Goal: Transaction & Acquisition: Book appointment/travel/reservation

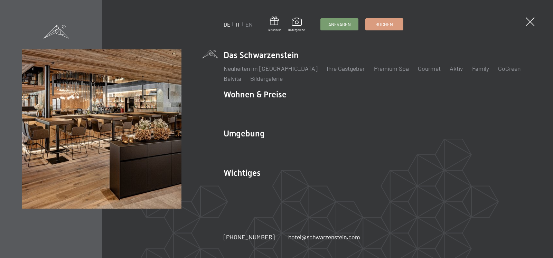
click at [236, 26] on link "IT" at bounding box center [238, 24] width 4 height 7
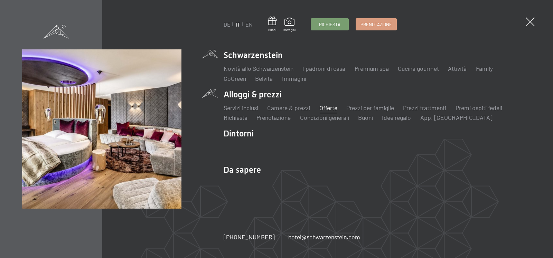
click at [337, 108] on link "Offerte" at bounding box center [328, 108] width 18 height 8
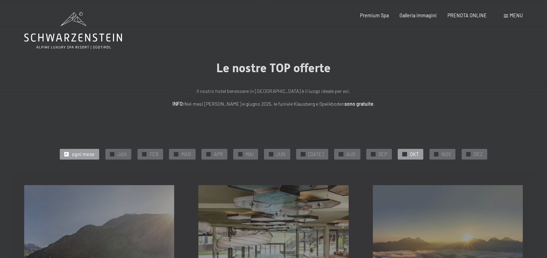
click at [403, 158] on div "✓ OKT" at bounding box center [411, 154] width 26 height 10
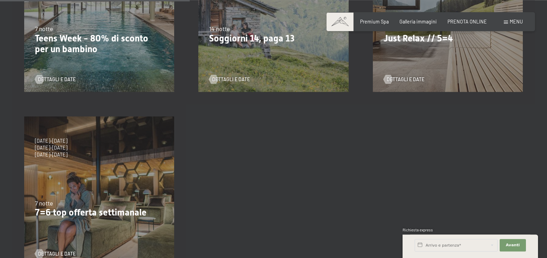
scroll to position [261, 0]
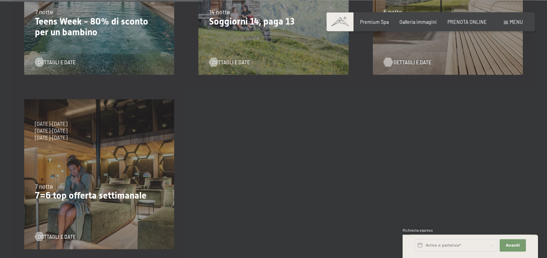
click at [410, 63] on span "Dettagli e Date" at bounding box center [413, 62] width 38 height 7
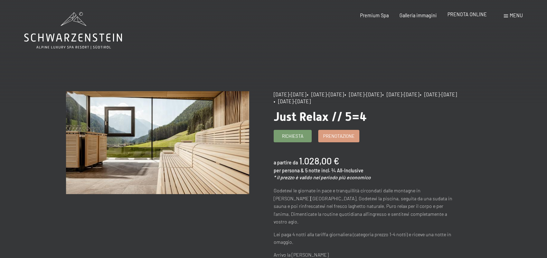
click at [471, 13] on span "PRENOTA ONLINE" at bounding box center [466, 14] width 39 height 6
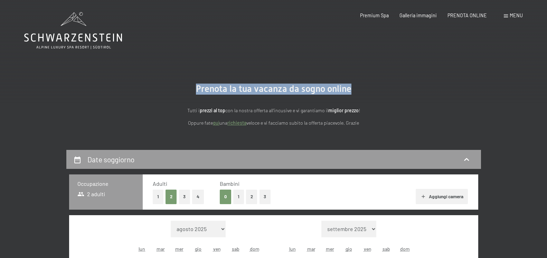
click at [545, 74] on main "Prenota la tua vacanza da sogno online Tutti i prezzi al top con la nostra offe…" at bounding box center [273, 255] width 547 height 510
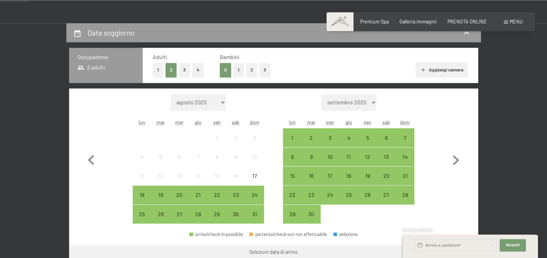
scroll to position [130, 0]
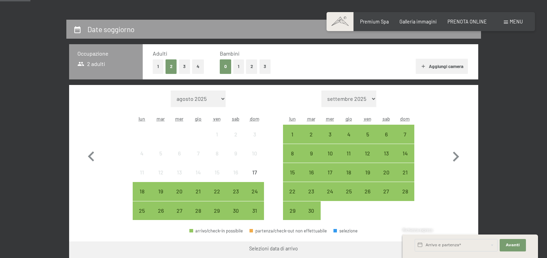
click at [235, 69] on button "1" at bounding box center [238, 66] width 11 height 14
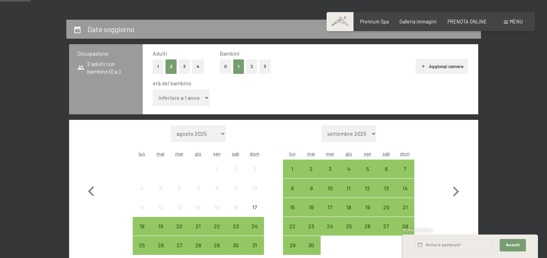
click at [202, 95] on select "inferiore a 1 anno 1 anno 2 anni 3 anni 4 anni 5 anni 6 anni 7 anni 8 anni 9 an…" at bounding box center [181, 97] width 57 height 17
select select "7"
click option "7 anni" at bounding box center [0, 0] width 0 height 0
click at [457, 195] on icon "button" at bounding box center [456, 192] width 20 height 20
select select "[DATE]"
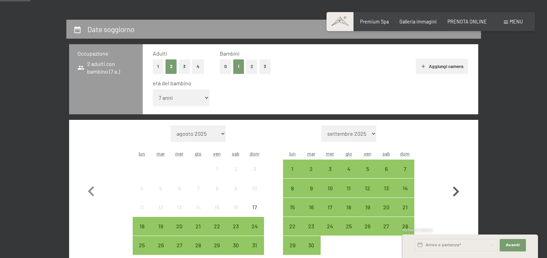
select select "[DATE]"
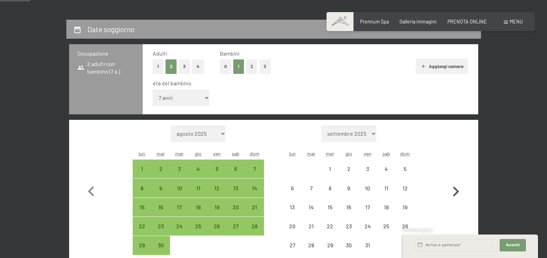
select select "[DATE]"
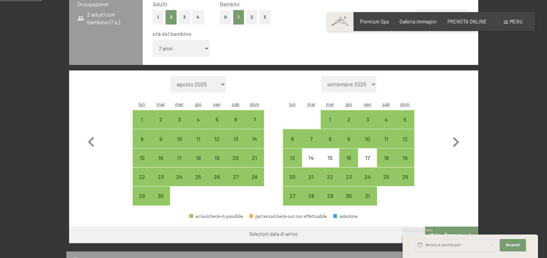
scroll to position [187, 0]
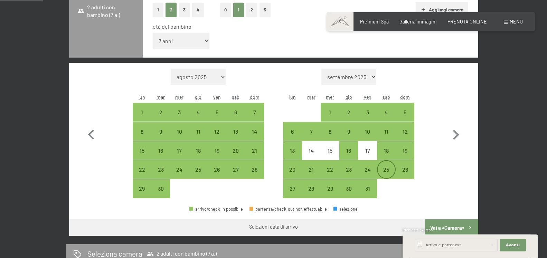
click at [384, 166] on div "25" at bounding box center [386, 169] width 17 height 17
select select "[DATE]"
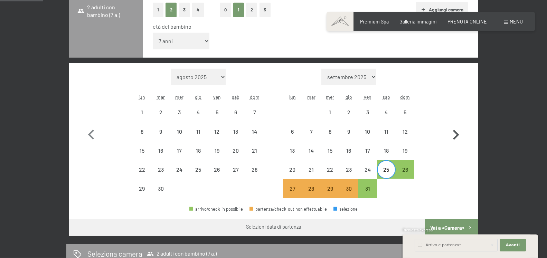
click at [454, 136] on icon "button" at bounding box center [456, 135] width 20 height 20
select select "[DATE]"
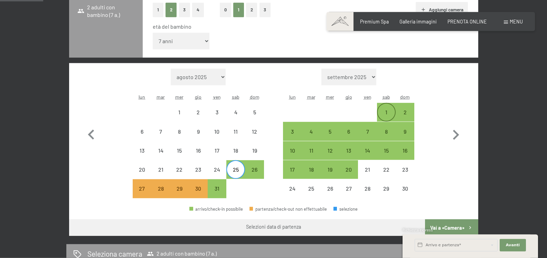
click at [383, 111] on div "1" at bounding box center [386, 118] width 17 height 17
select select "[DATE]"
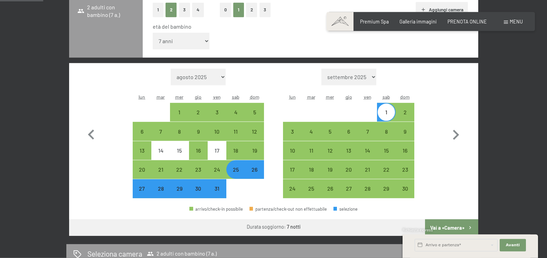
click at [447, 228] on div "Richiesta express" at bounding box center [470, 230] width 135 height 7
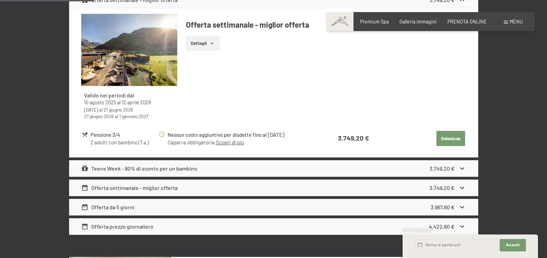
scroll to position [244, 0]
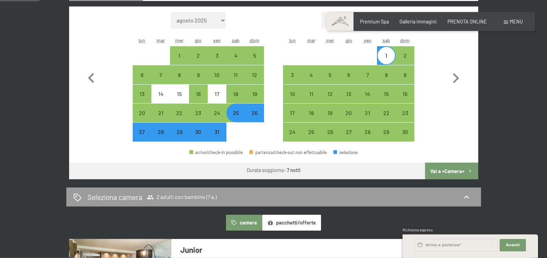
click at [235, 117] on div "25" at bounding box center [235, 118] width 17 height 17
select select "[DATE]"
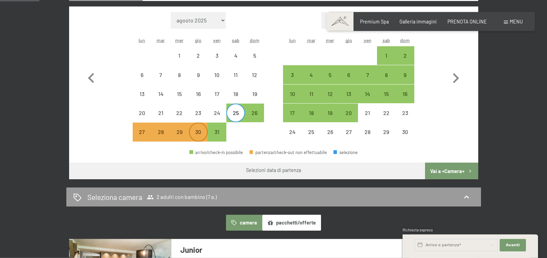
click at [193, 133] on div "30" at bounding box center [198, 137] width 17 height 17
select select "[DATE]"
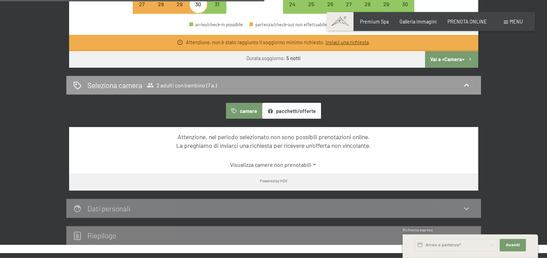
scroll to position [374, 0]
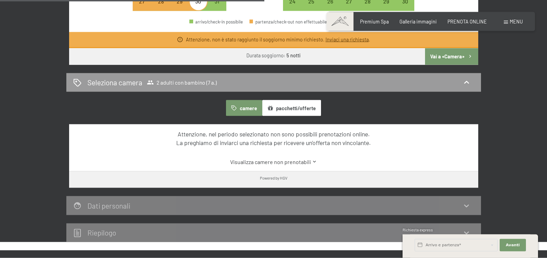
click at [454, 49] on button "Vai a «Camera»" at bounding box center [451, 56] width 53 height 17
select select "[DATE]"
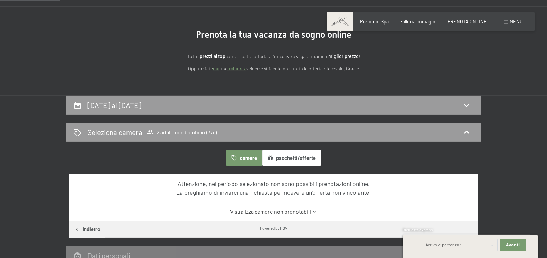
scroll to position [49, 0]
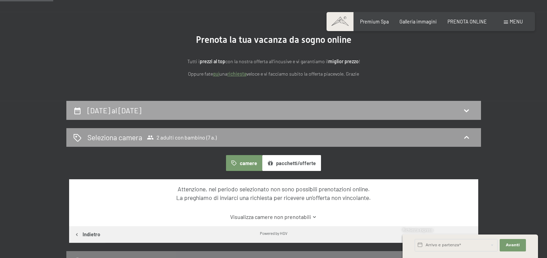
click at [469, 106] on div "[DATE] al [DATE]" at bounding box center [273, 110] width 401 height 10
select select "7"
select select "[DATE]"
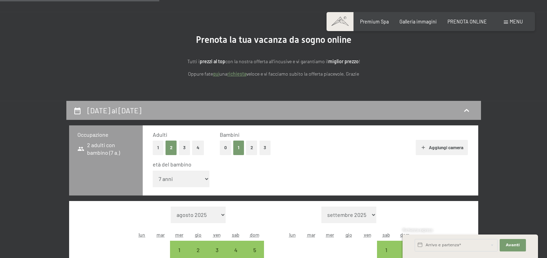
scroll to position [144, 0]
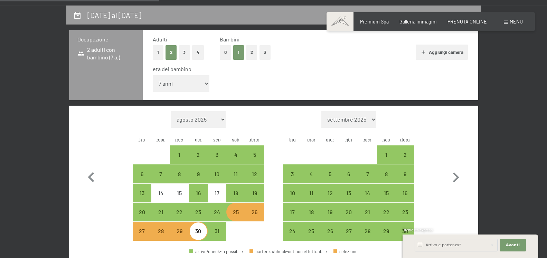
click at [141, 230] on div "27" at bounding box center [141, 236] width 17 height 17
select select "[DATE]"
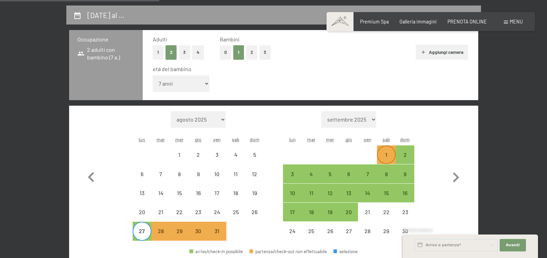
click at [382, 156] on div "1" at bounding box center [386, 160] width 17 height 17
select select "[DATE]"
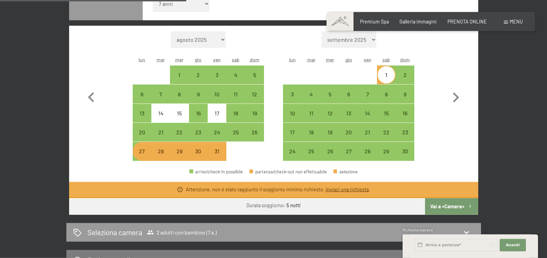
scroll to position [232, 0]
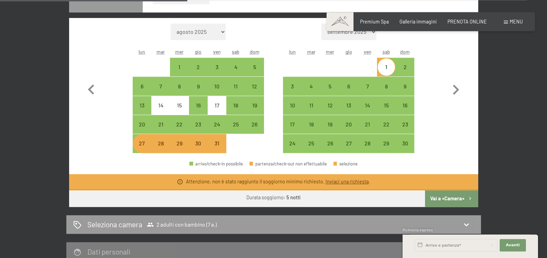
click at [454, 199] on button "Vai a «Camera»" at bounding box center [451, 198] width 53 height 17
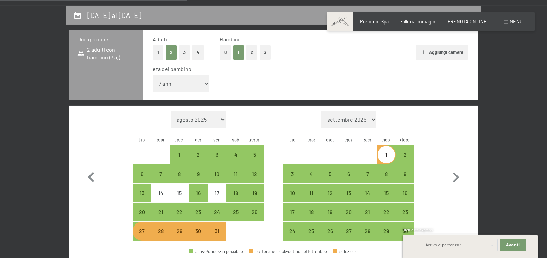
select select "[DATE]"
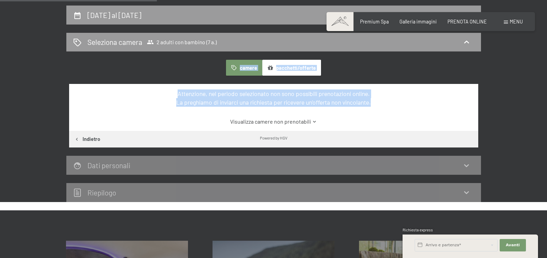
drag, startPoint x: 545, startPoint y: 104, endPoint x: 552, endPoint y: 69, distance: 35.5
click at [547, 69] on div "Prenota la tua vacanza da sogno online Tutti i prezzi al top con la nostra offe…" at bounding box center [273, 63] width 547 height 294
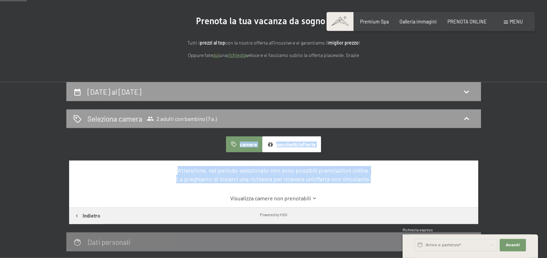
scroll to position [0, 0]
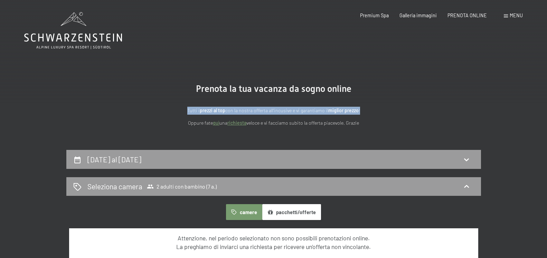
drag, startPoint x: 545, startPoint y: 62, endPoint x: 538, endPoint y: 113, distance: 51.0
click at [538, 113] on section "Prenota la tua vacanza da sogno online Tutti i prezzi al top con la nostra offe…" at bounding box center [273, 105] width 547 height 89
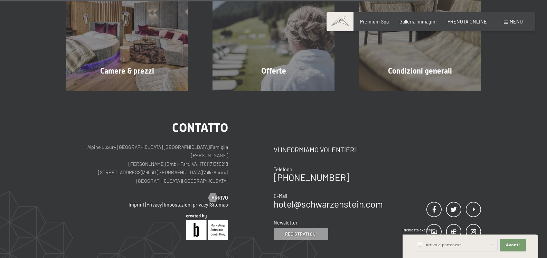
scroll to position [418, 0]
